Goal: Information Seeking & Learning: Find specific fact

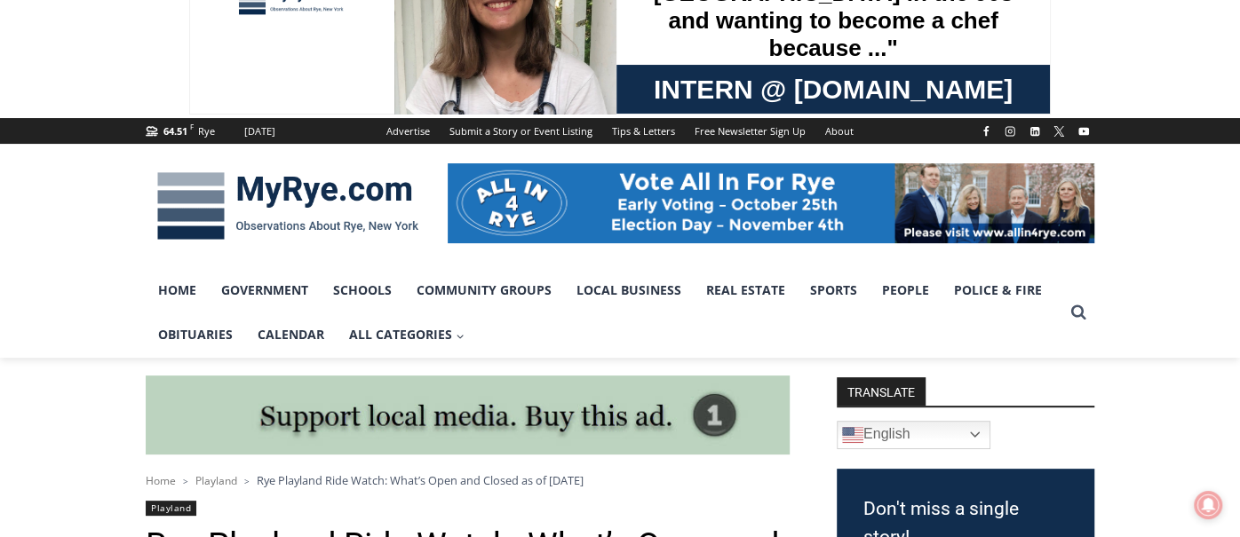
scroll to position [107, 0]
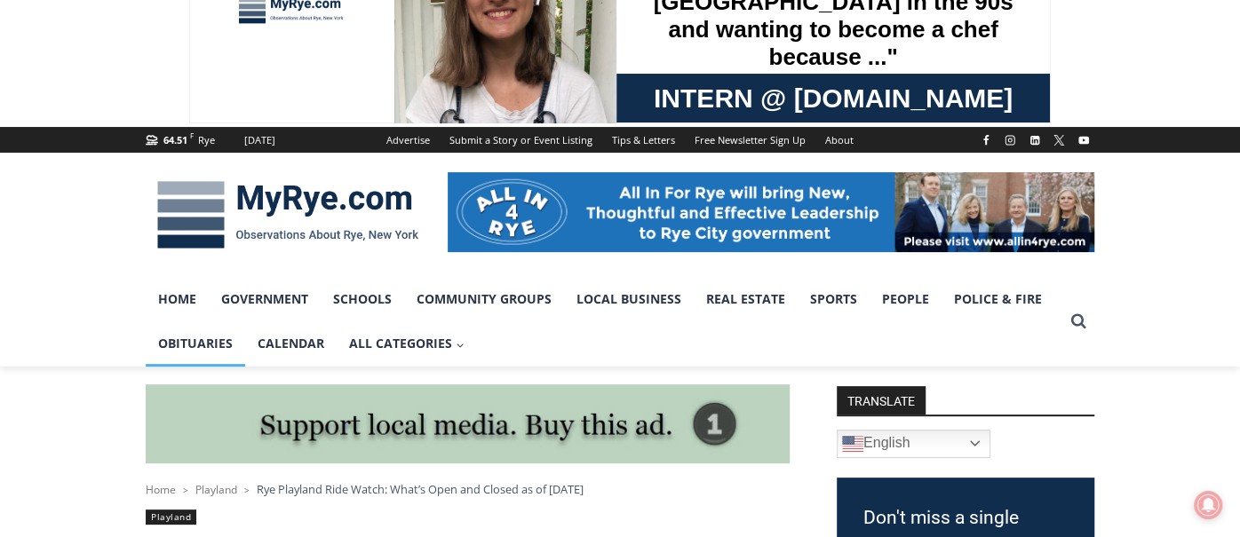
click at [178, 350] on link "Obituaries" at bounding box center [195, 343] width 99 height 44
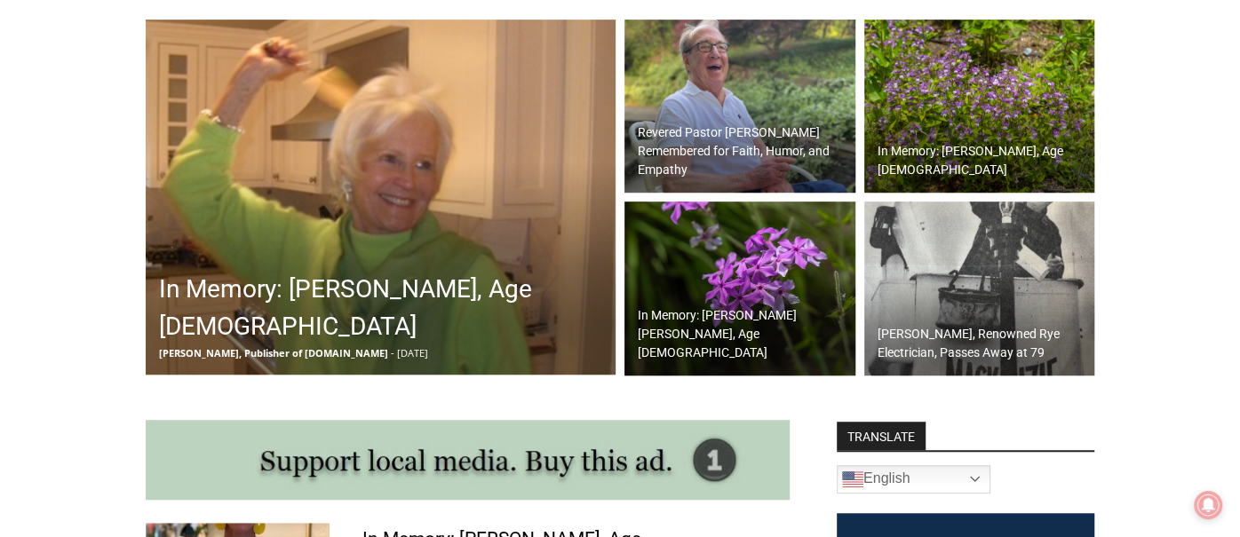
scroll to position [546, 0]
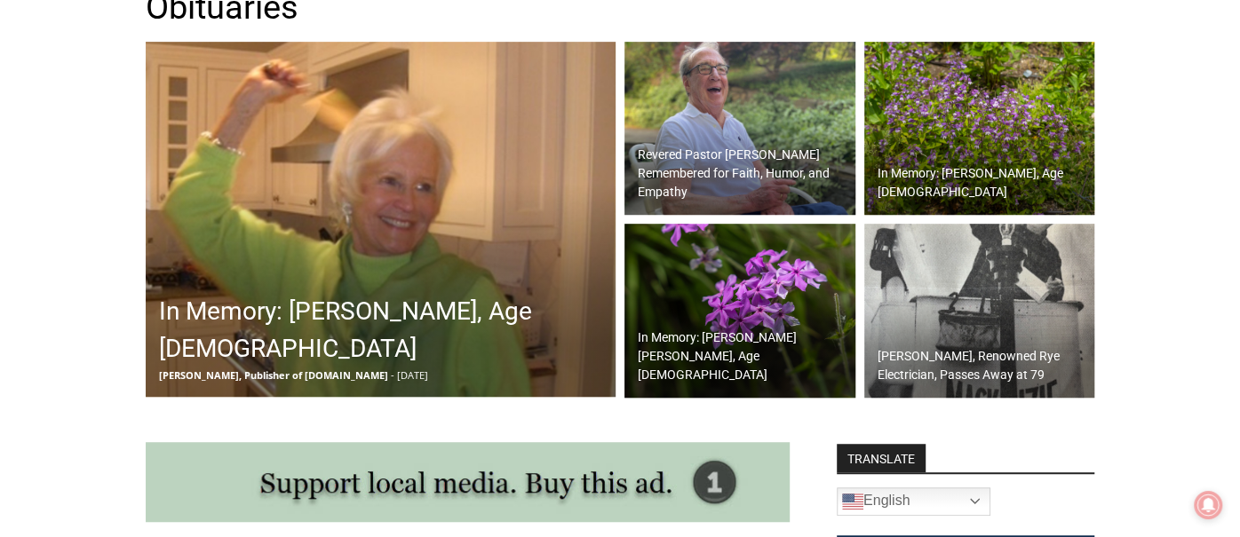
click at [443, 231] on img at bounding box center [381, 219] width 470 height 355
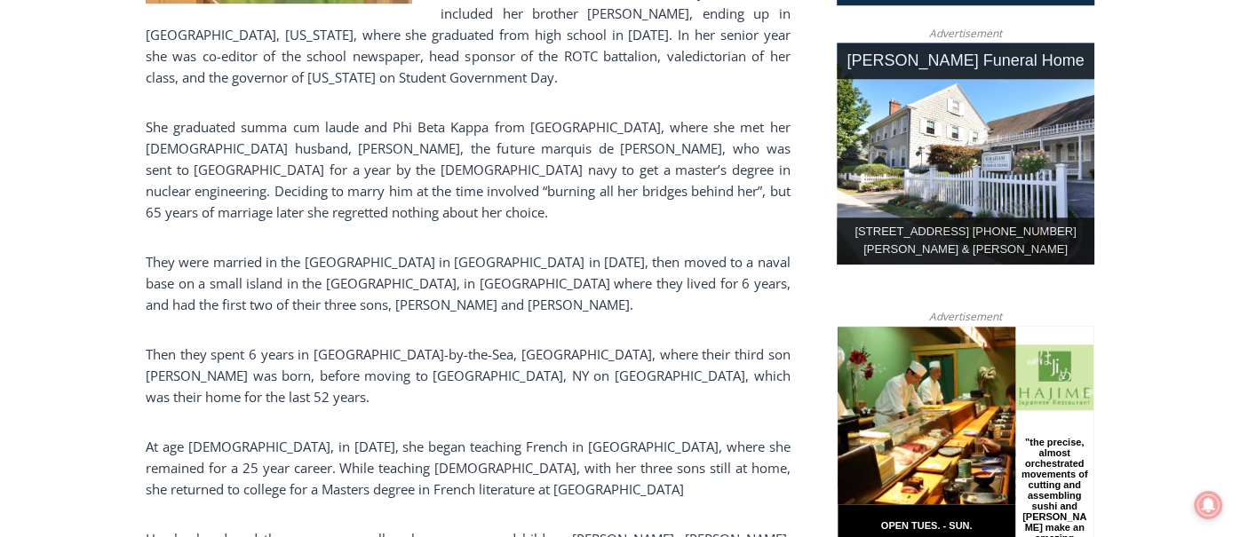
scroll to position [1213, 0]
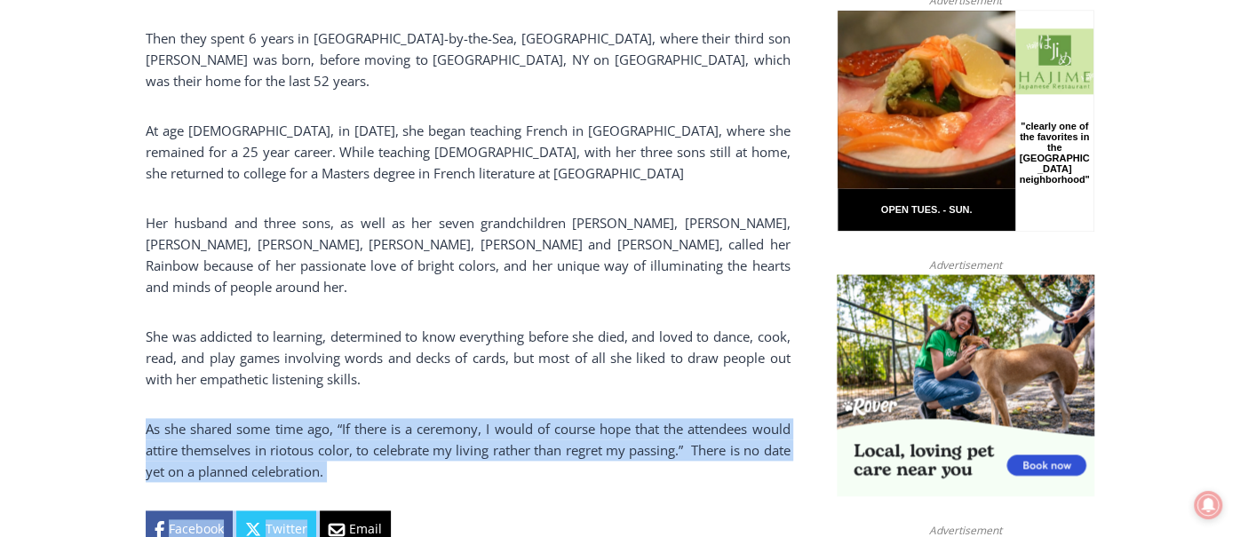
drag, startPoint x: 147, startPoint y: 321, endPoint x: 370, endPoint y: 382, distance: 231.2
click at [370, 382] on div "Barbara de Frondeville passed away peacefully at home on September 2, 2025, aft…" at bounding box center [468, 18] width 644 height 1060
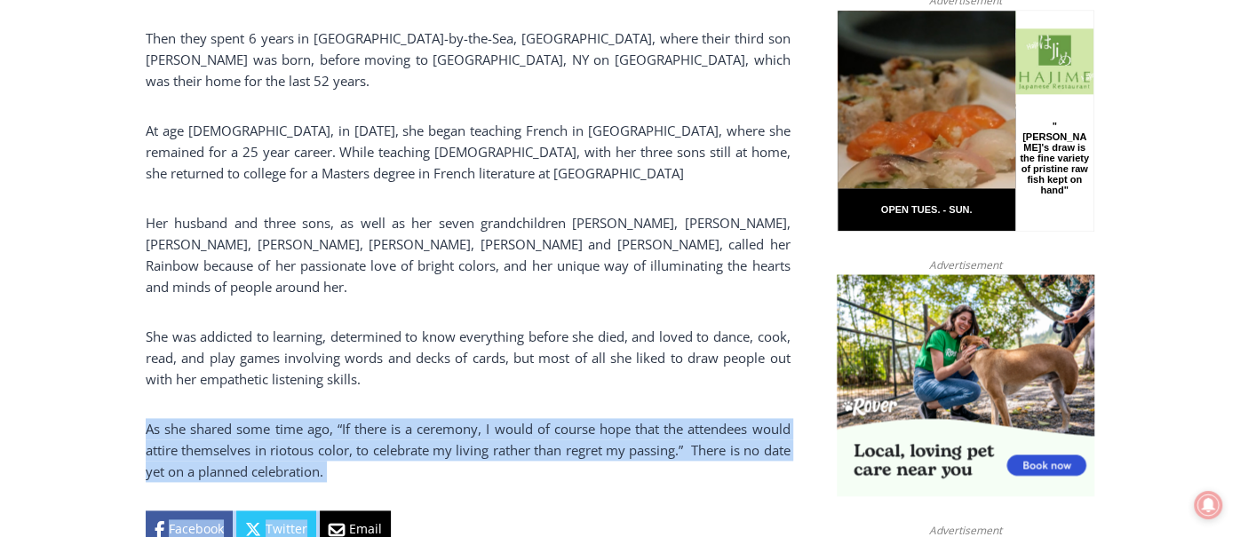
copy div "As she shared some time ago, “If there is a ceremony, I would of course hope th…"
